Goal: Communication & Community: Connect with others

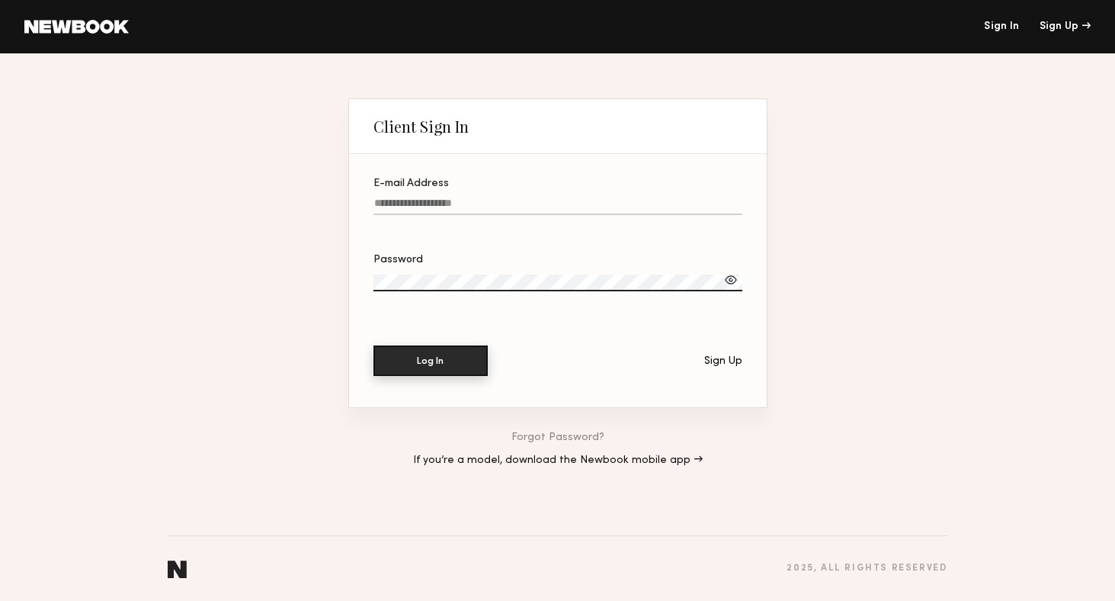
type input "**********"
click at [400, 366] on button "Log In" at bounding box center [431, 360] width 114 height 30
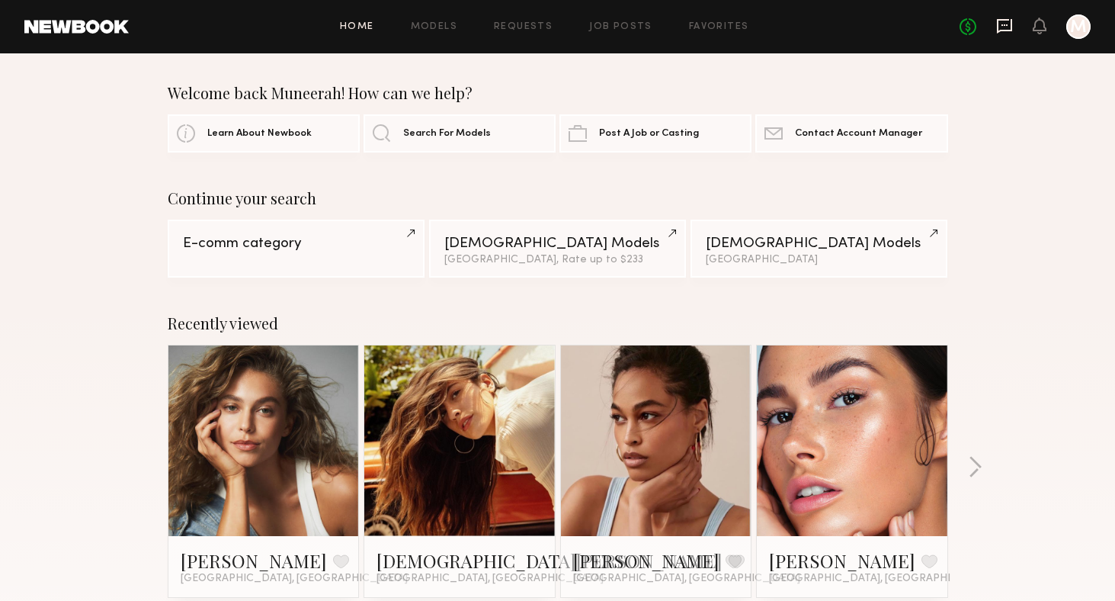
click at [1002, 33] on icon at bounding box center [1004, 26] width 17 height 17
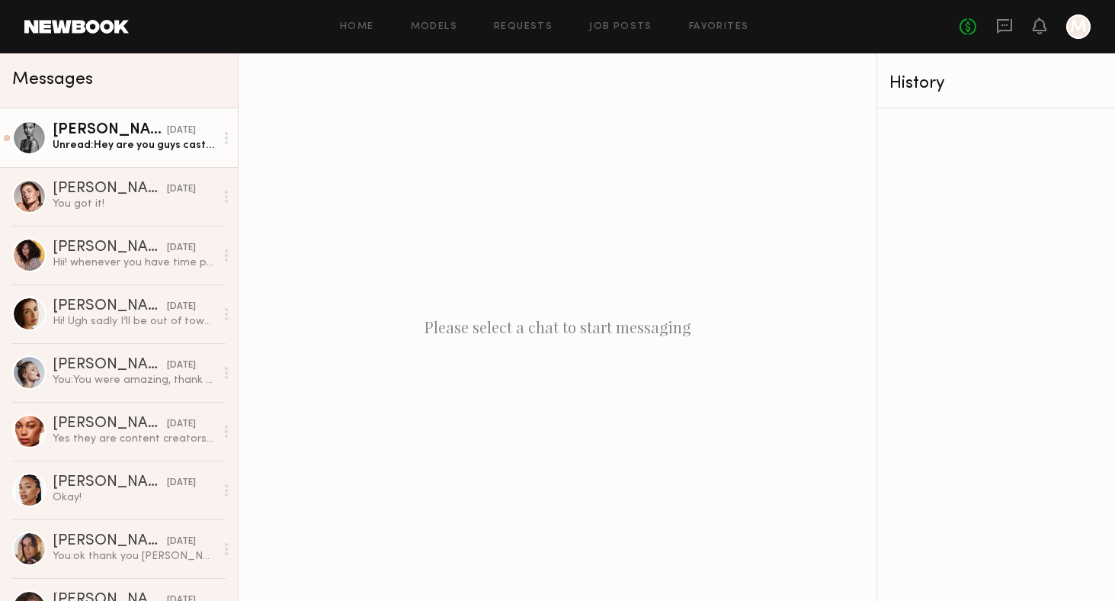
click at [133, 157] on link "[PERSON_NAME] [DATE] Unread: Hey are you guys casting [DATE] ? Or [DATE] also" at bounding box center [119, 137] width 238 height 59
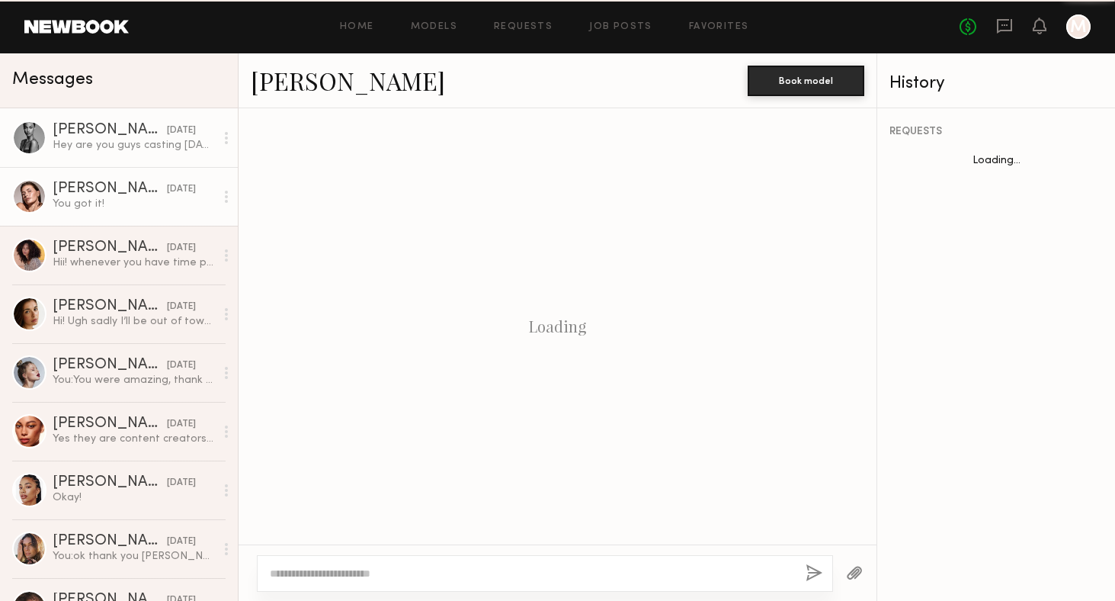
scroll to position [958, 0]
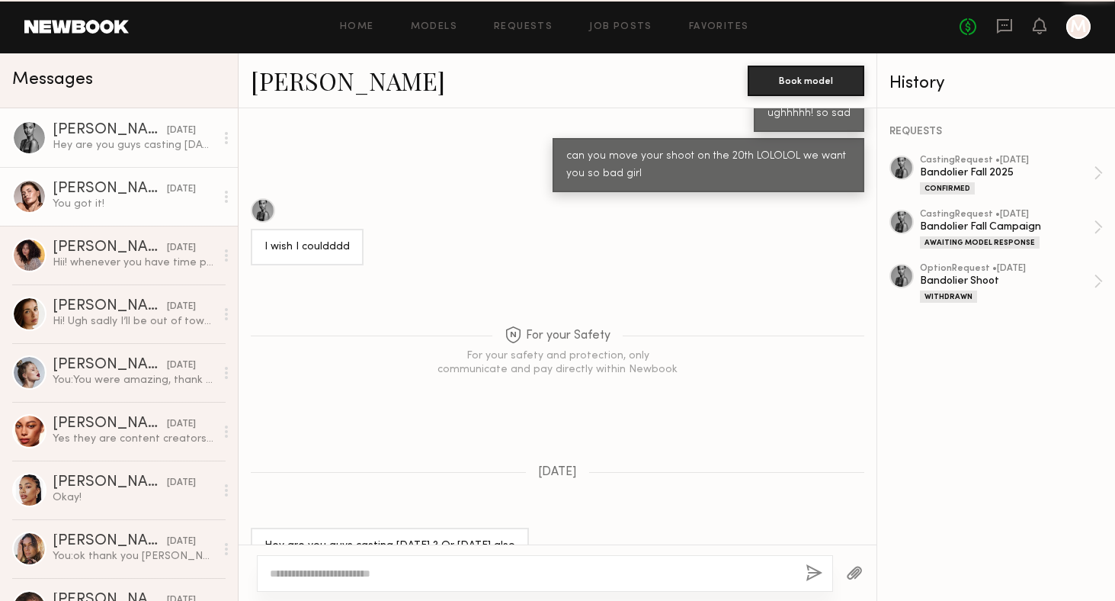
click at [130, 191] on div "[PERSON_NAME]" at bounding box center [110, 188] width 114 height 15
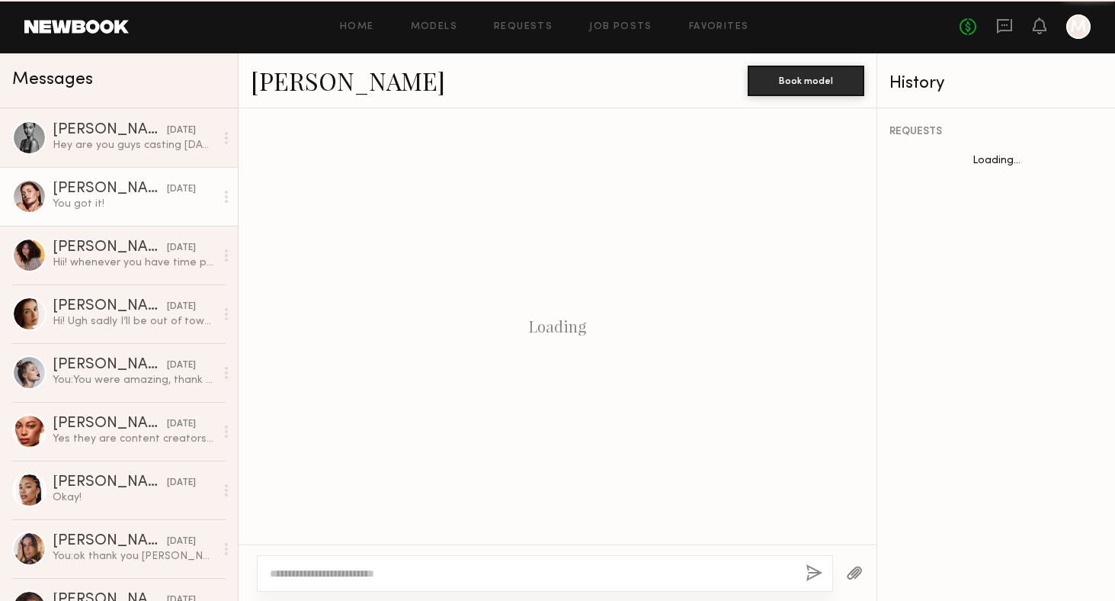
scroll to position [1182, 0]
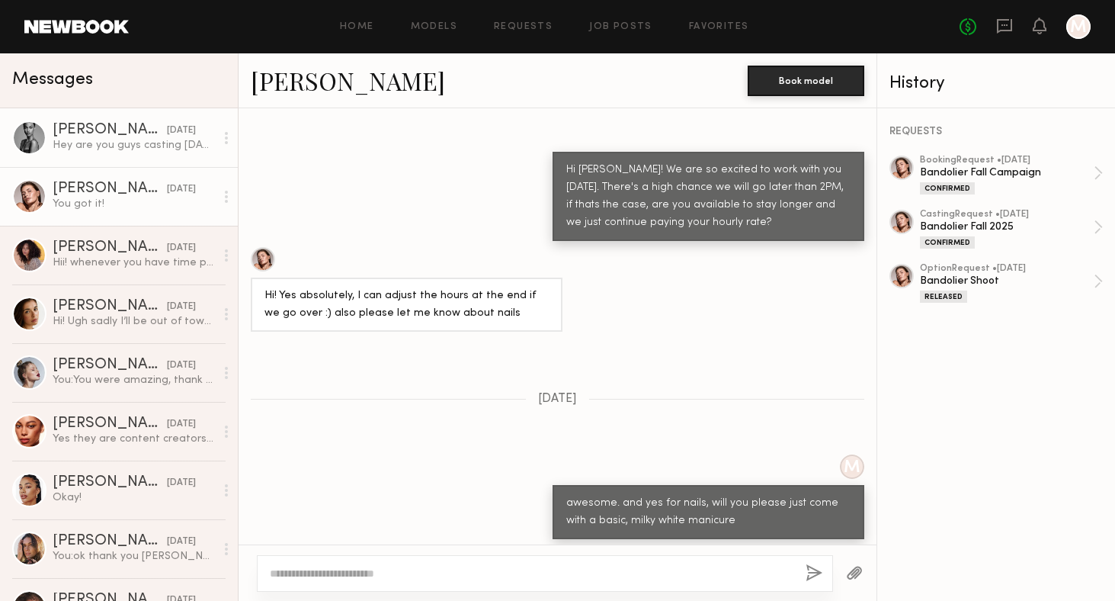
click at [110, 136] on div "[PERSON_NAME]" at bounding box center [110, 130] width 114 height 15
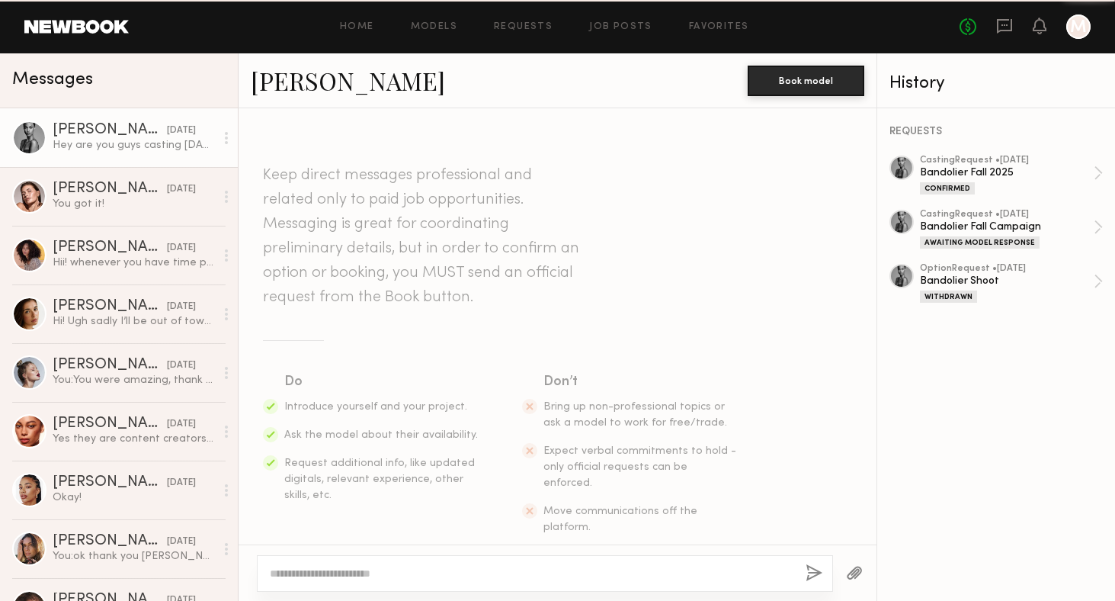
scroll to position [958, 0]
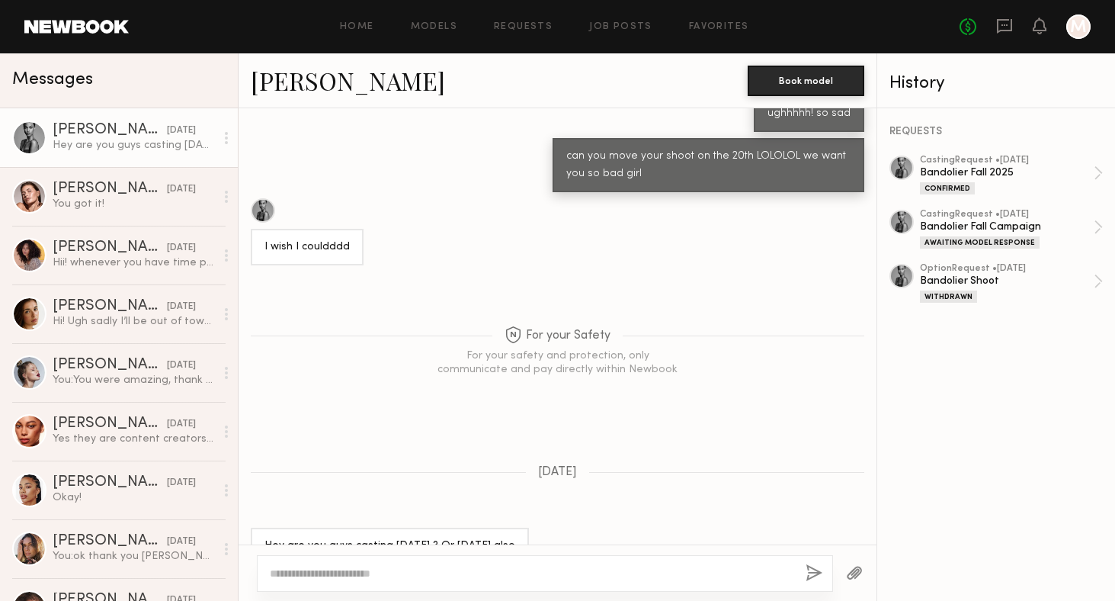
click at [261, 198] on div at bounding box center [263, 210] width 24 height 24
click at [130, 183] on div "[PERSON_NAME]" at bounding box center [110, 188] width 114 height 15
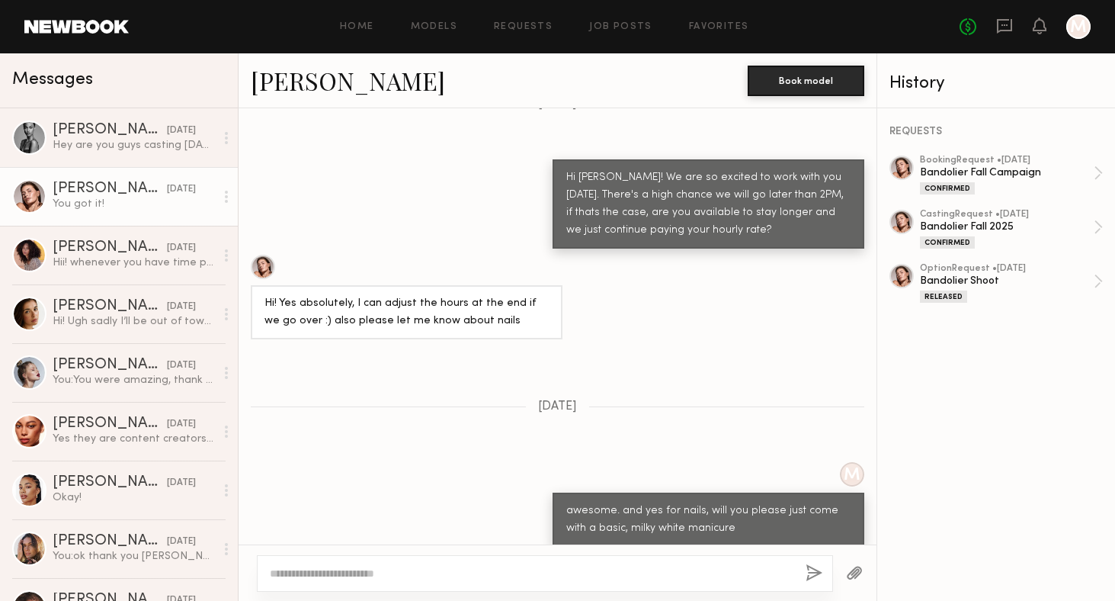
scroll to position [1182, 0]
